Goal: Task Accomplishment & Management: Use online tool/utility

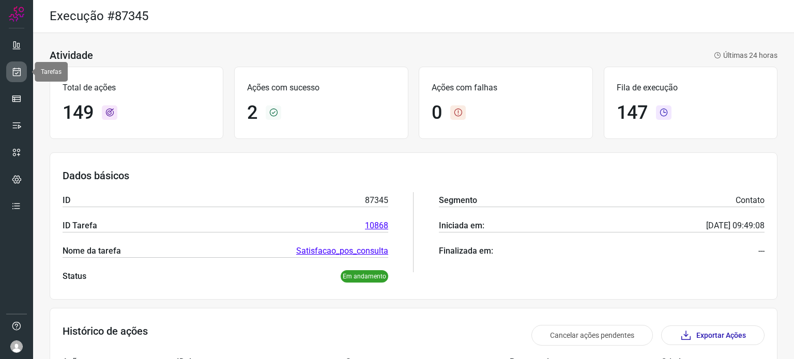
click at [17, 69] on icon at bounding box center [16, 72] width 11 height 10
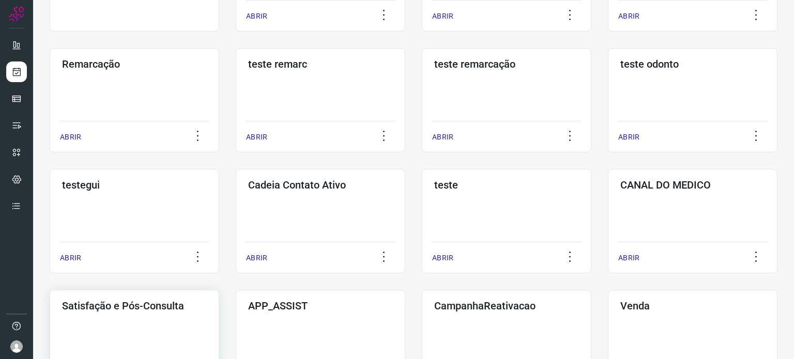
click at [141, 306] on h3 "Satisfação e Pós-Consulta" at bounding box center [134, 306] width 145 height 12
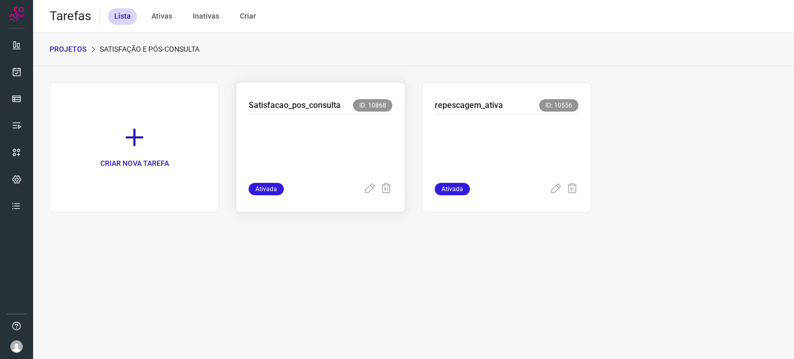
click at [358, 148] on p at bounding box center [321, 146] width 144 height 52
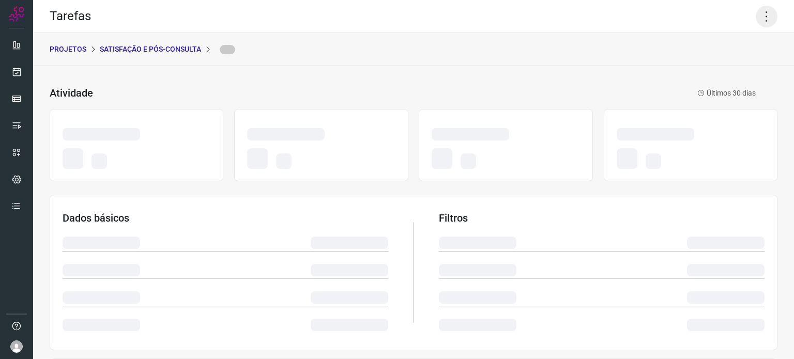
click at [758, 16] on icon at bounding box center [766, 17] width 22 height 22
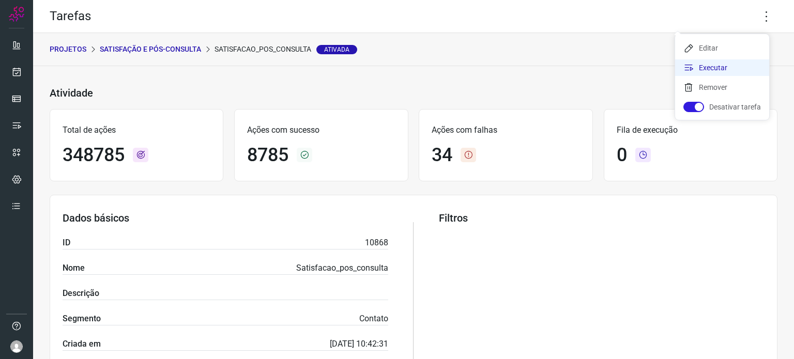
click at [717, 69] on li "Executar" at bounding box center [722, 67] width 94 height 17
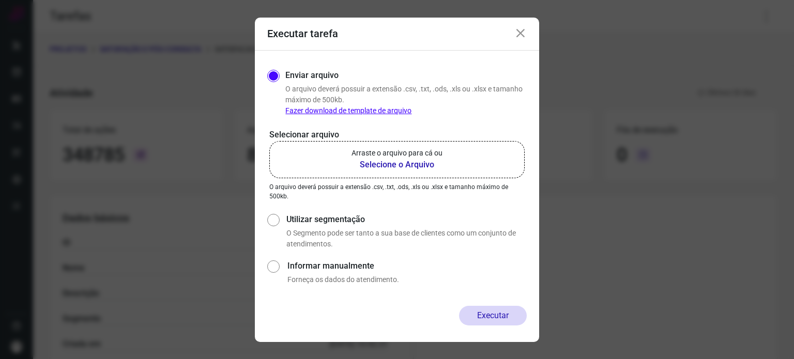
click at [451, 152] on label "Arraste o arquivo para cá ou Selecione o Arquivo" at bounding box center [396, 159] width 255 height 37
click at [0, 0] on input "Arraste o arquivo para cá ou Selecione o Arquivo" at bounding box center [0, 0] width 0 height 0
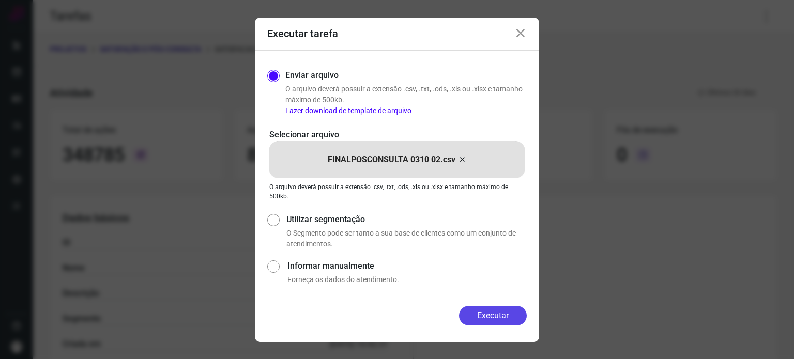
click at [488, 314] on button "Executar" at bounding box center [493, 316] width 68 height 20
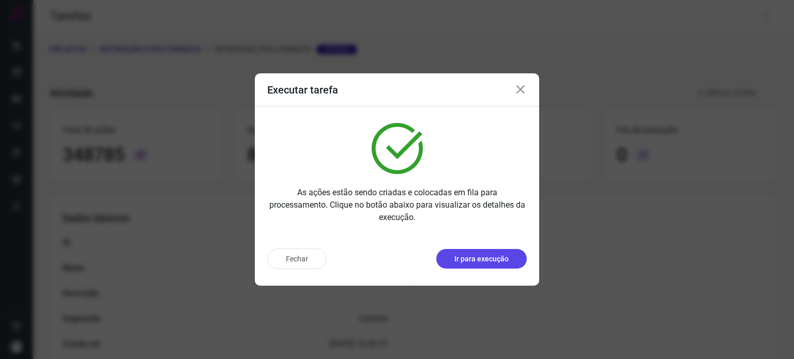
click at [466, 263] on p "Ir para execução" at bounding box center [481, 259] width 54 height 11
